Goal: Task Accomplishment & Management: Manage account settings

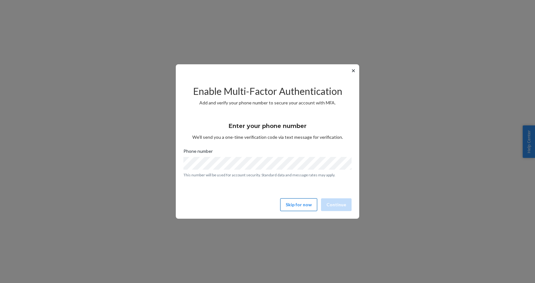
click at [309, 207] on button "Skip for now" at bounding box center [298, 204] width 37 height 13
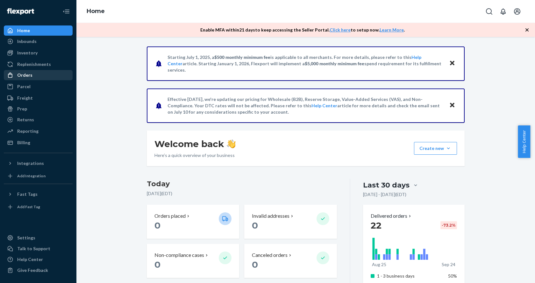
click at [23, 78] on div "Orders" at bounding box center [24, 75] width 15 height 6
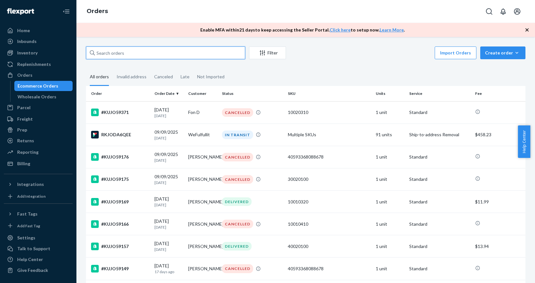
click at [118, 51] on input "text" at bounding box center [165, 52] width 159 height 13
paste input "[PERSON_NAME]"
type input "[PERSON_NAME]"
